Goal: Task Accomplishment & Management: Use online tool/utility

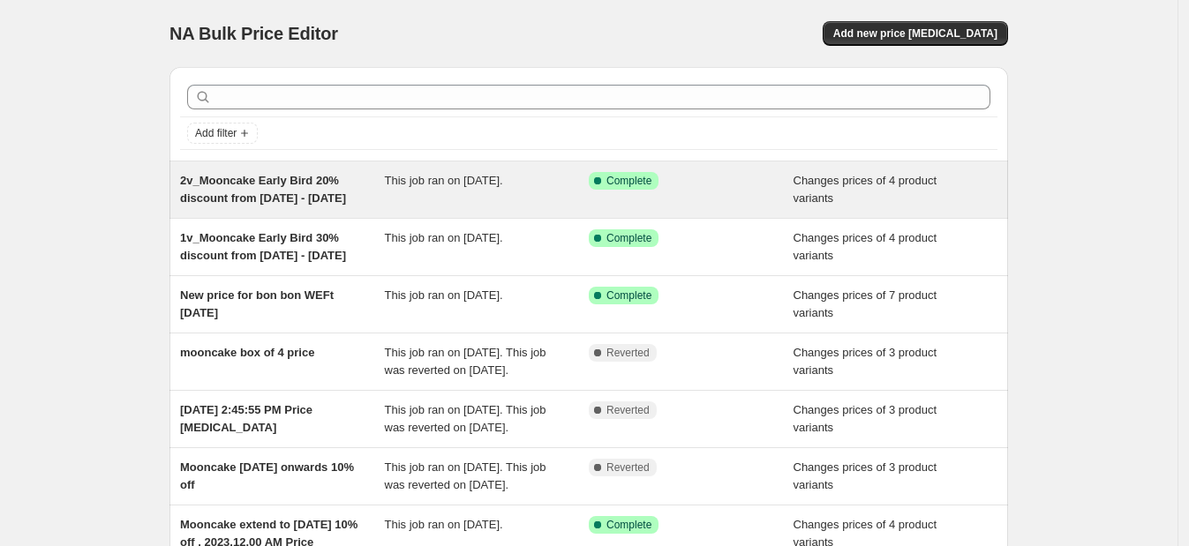
click at [246, 207] on div "2v_Mooncake Early Bird 20% discount from [DATE] - [DATE]" at bounding box center [282, 189] width 205 height 35
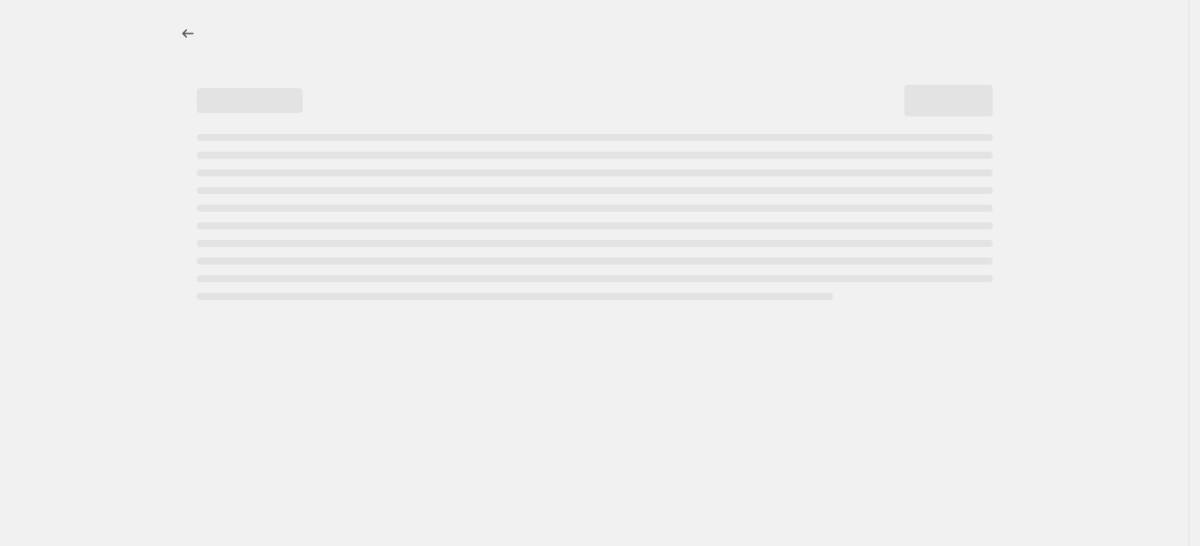
select select "collection"
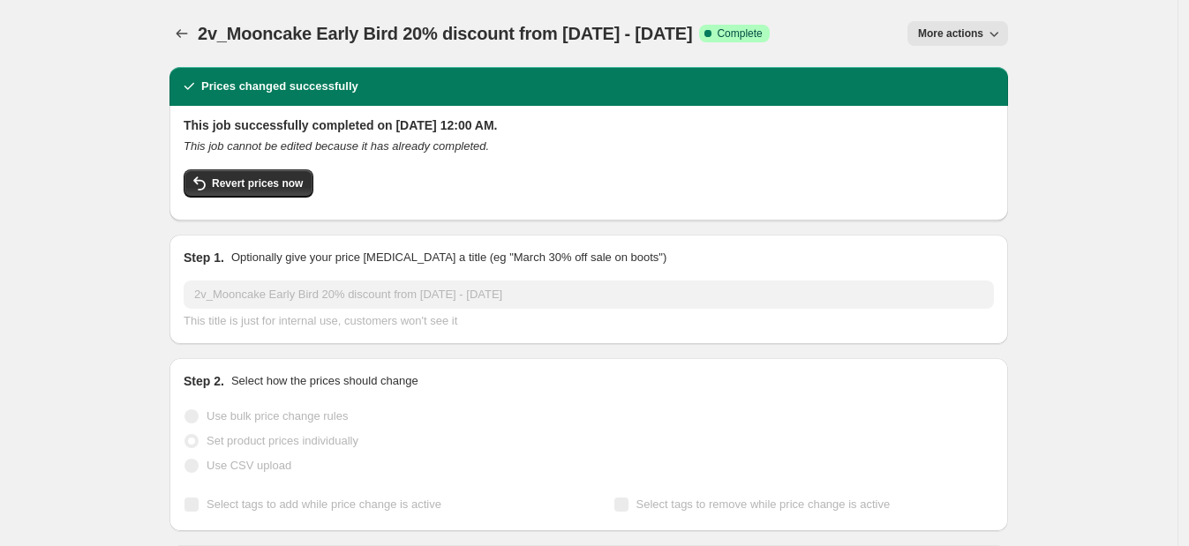
click at [999, 32] on icon "button" at bounding box center [994, 34] width 18 height 18
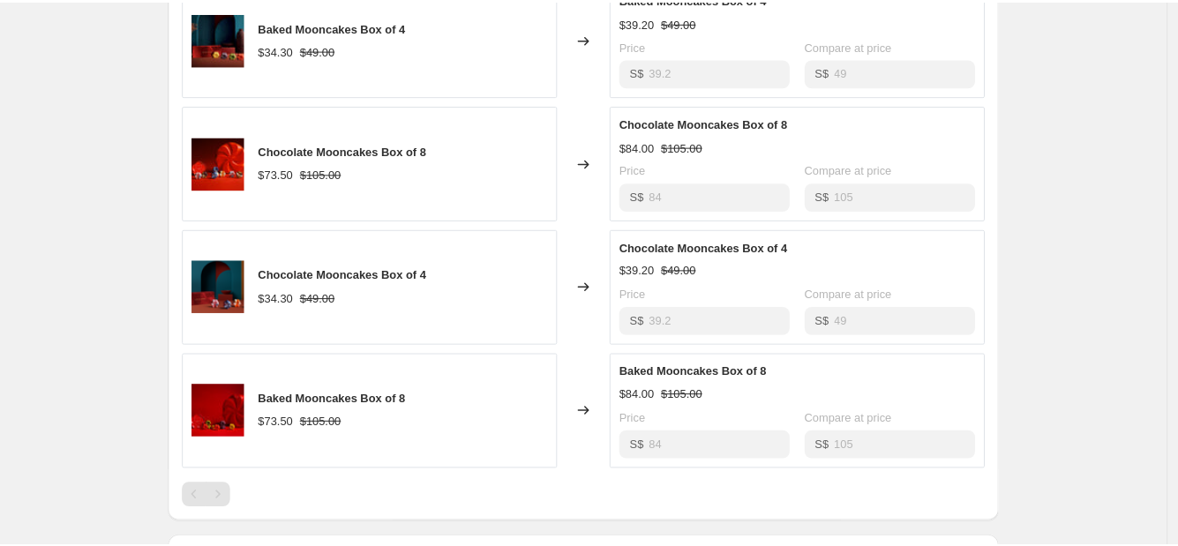
scroll to position [913, 0]
